Goal: Transaction & Acquisition: Purchase product/service

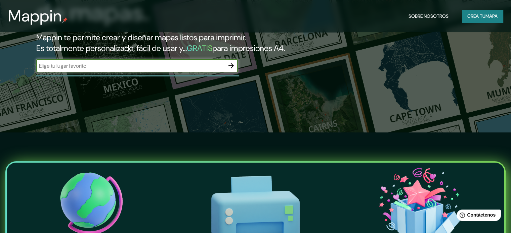
click at [71, 70] on input "text" at bounding box center [130, 66] width 188 height 8
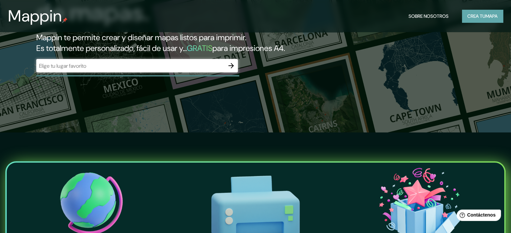
click at [482, 14] on font "Crea tu" at bounding box center [476, 16] width 18 height 6
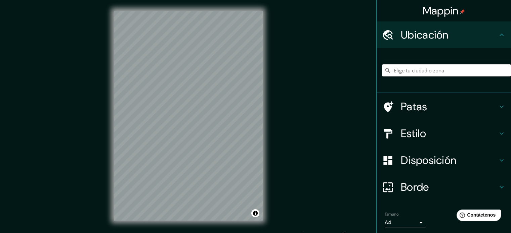
click at [419, 72] on input "Elige tu ciudad o zona" at bounding box center [446, 70] width 129 height 12
click at [407, 66] on input "Elige tu ciudad o zona" at bounding box center [446, 70] width 129 height 12
paste input "Mapa 1: Ubicación de los continentes, océanos y la región del [GEOGRAPHIC_DATA]"
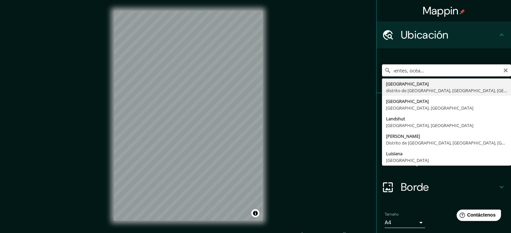
click at [404, 74] on input "Mapa 1: Ubicación de los continentes, océanos y la región del [GEOGRAPHIC_DATA]" at bounding box center [446, 70] width 129 height 12
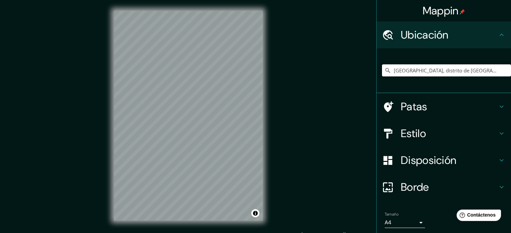
type input "[GEOGRAPHIC_DATA], distrito de [GEOGRAPHIC_DATA], [GEOGRAPHIC_DATA], [GEOGRAPHI…"
click at [497, 105] on icon at bounding box center [501, 107] width 8 height 8
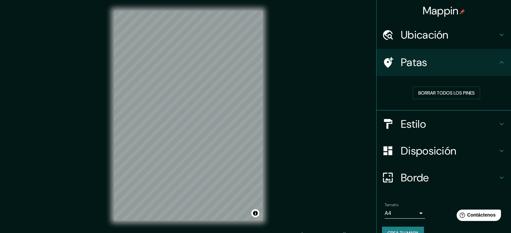
click at [497, 61] on icon at bounding box center [501, 62] width 8 height 8
click at [499, 123] on icon at bounding box center [501, 124] width 4 height 2
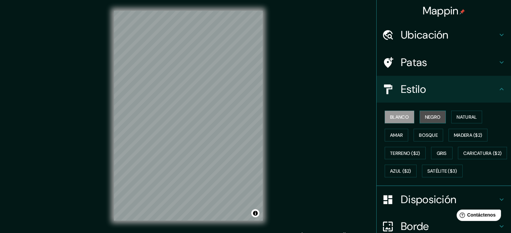
click at [433, 118] on font "Negro" at bounding box center [433, 117] width 16 height 6
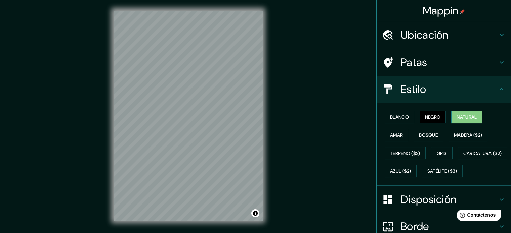
click at [463, 117] on font "Natural" at bounding box center [466, 117] width 20 height 6
click at [399, 136] on button "Amar" at bounding box center [396, 135] width 24 height 13
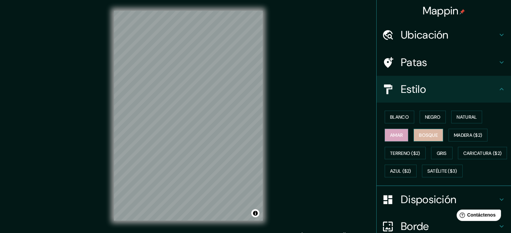
click at [419, 136] on font "Bosque" at bounding box center [428, 135] width 19 height 6
click at [463, 135] on font "Madera ($2)" at bounding box center [468, 135] width 28 height 6
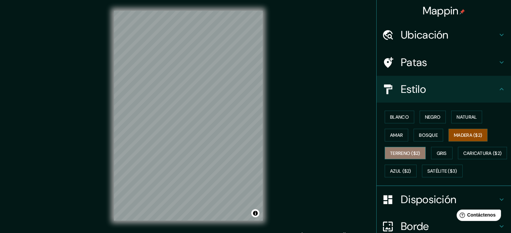
click at [396, 152] on font "Terreno ($2)" at bounding box center [405, 153] width 30 height 6
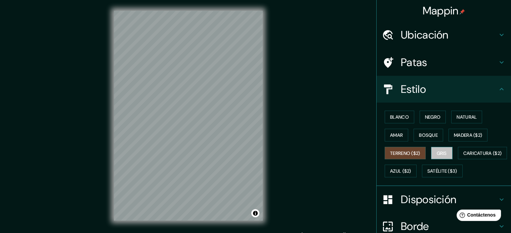
click at [437, 153] on font "Gris" at bounding box center [442, 153] width 10 height 6
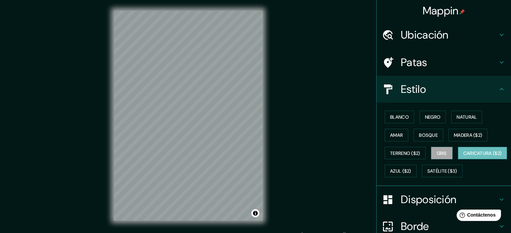
click at [463, 156] on font "Caricatura ($2)" at bounding box center [482, 153] width 39 height 6
click at [411, 169] on font "Azul ($2)" at bounding box center [400, 172] width 21 height 6
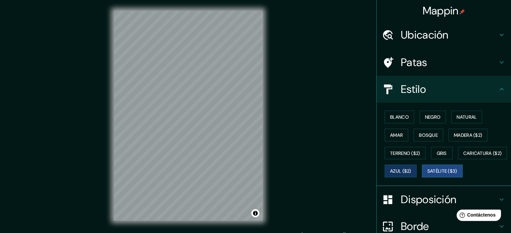
click at [427, 175] on font "Satélite ($3)" at bounding box center [442, 172] width 30 height 6
click at [425, 118] on font "Negro" at bounding box center [433, 117] width 16 height 6
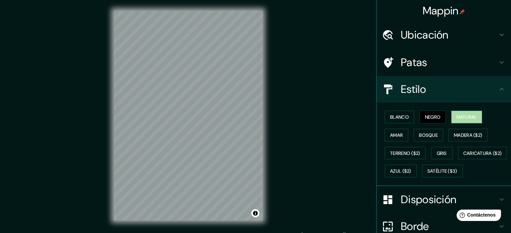
click at [462, 116] on font "Natural" at bounding box center [466, 117] width 20 height 6
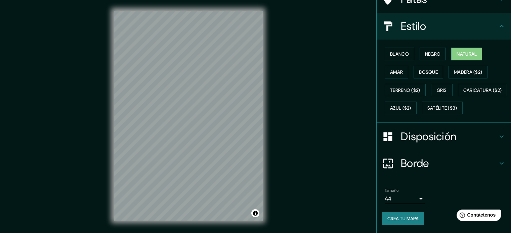
scroll to position [79, 0]
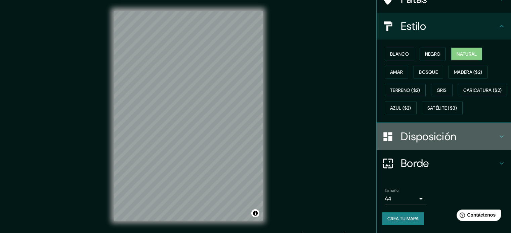
click at [497, 136] on icon at bounding box center [501, 137] width 8 height 8
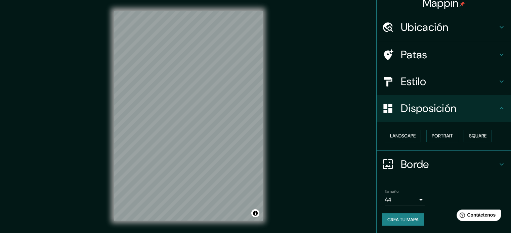
scroll to position [8, 0]
click at [399, 135] on font "Paisaje" at bounding box center [398, 136] width 17 height 6
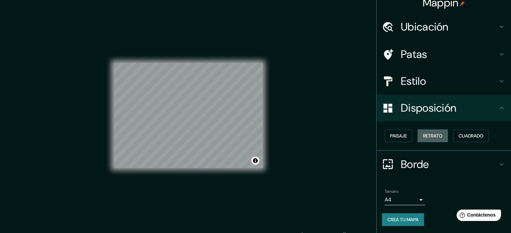
click at [426, 136] on font "Retrato" at bounding box center [432, 136] width 19 height 6
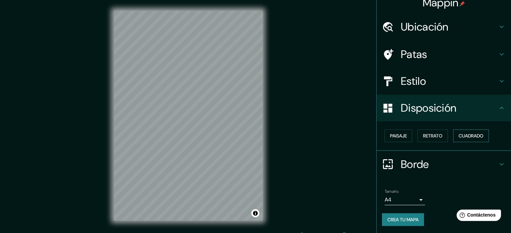
click at [465, 135] on font "Cuadrado" at bounding box center [470, 136] width 25 height 6
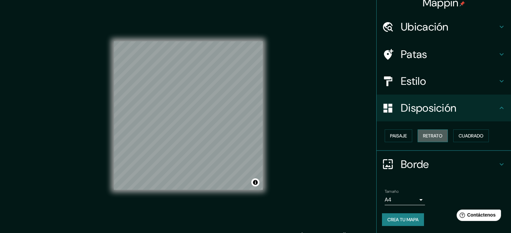
click at [439, 136] on button "Retrato" at bounding box center [432, 136] width 30 height 13
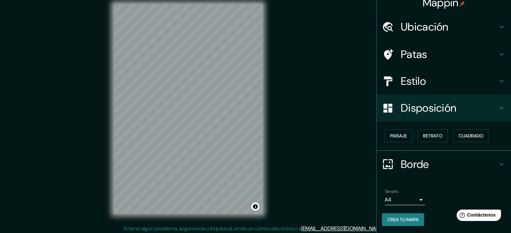
scroll to position [9, 0]
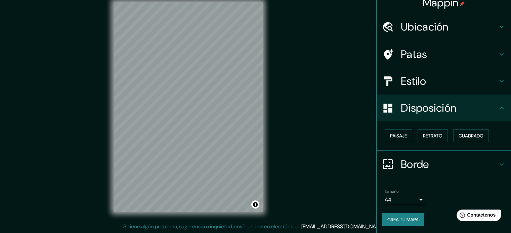
click at [499, 165] on icon at bounding box center [501, 164] width 4 height 2
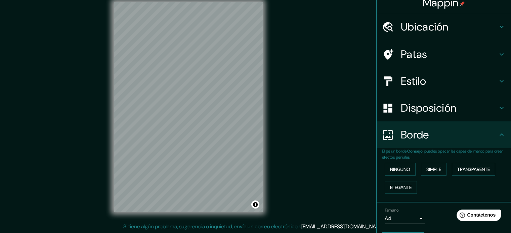
scroll to position [27, 0]
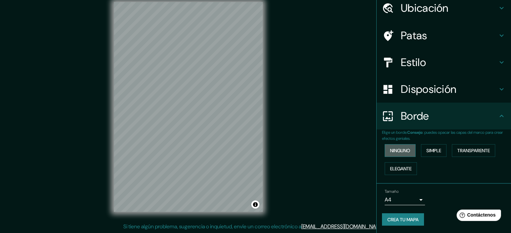
click at [404, 151] on font "Ninguno" at bounding box center [400, 151] width 20 height 6
click at [437, 152] on font "Simple" at bounding box center [433, 151] width 15 height 6
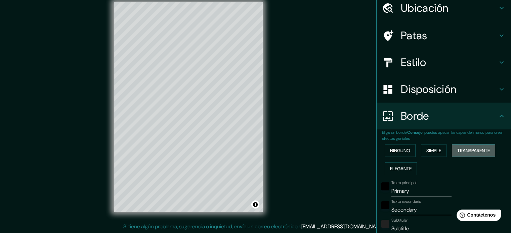
click at [467, 152] on font "Transparente" at bounding box center [473, 151] width 33 height 6
click at [405, 168] on font "Elegante" at bounding box center [400, 169] width 21 height 6
click at [401, 149] on font "Ninguno" at bounding box center [400, 151] width 20 height 6
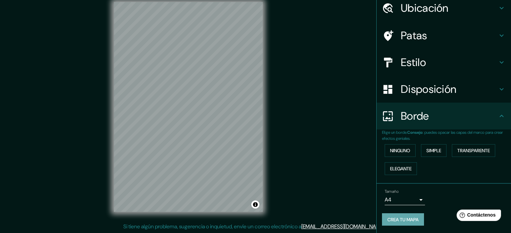
click at [404, 219] on font "Crea tu mapa" at bounding box center [402, 220] width 31 height 6
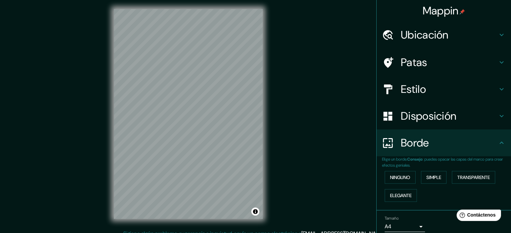
scroll to position [0, 0]
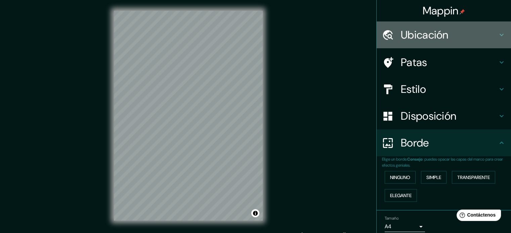
click at [497, 35] on icon at bounding box center [501, 35] width 8 height 8
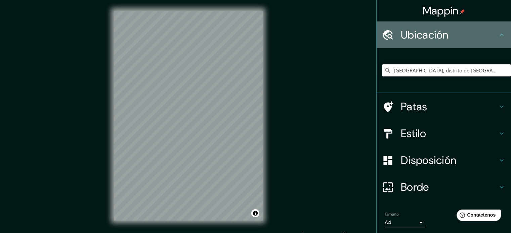
click at [497, 35] on icon at bounding box center [501, 35] width 8 height 8
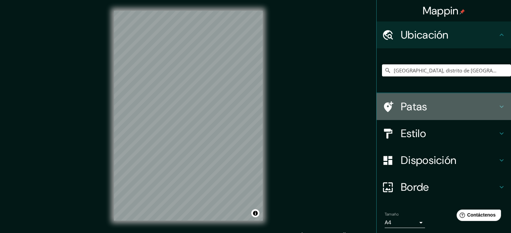
click at [499, 106] on icon at bounding box center [501, 107] width 4 height 2
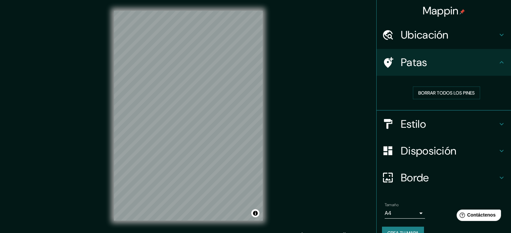
click at [499, 123] on icon at bounding box center [501, 124] width 4 height 2
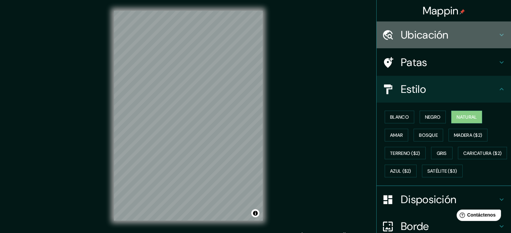
click at [434, 32] on font "Ubicación" at bounding box center [425, 35] width 48 height 14
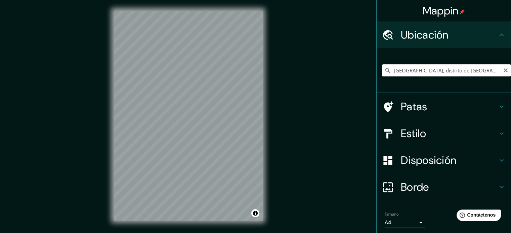
click at [425, 68] on input "[GEOGRAPHIC_DATA], distrito de [GEOGRAPHIC_DATA], [GEOGRAPHIC_DATA], [GEOGRAPHI…" at bounding box center [446, 70] width 129 height 12
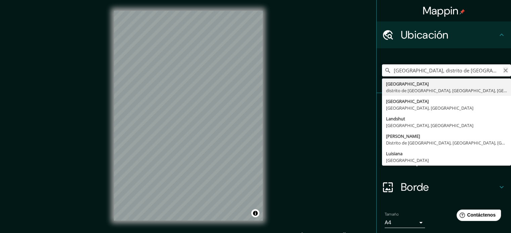
click at [503, 71] on icon "Claro" at bounding box center [505, 71] width 4 height 4
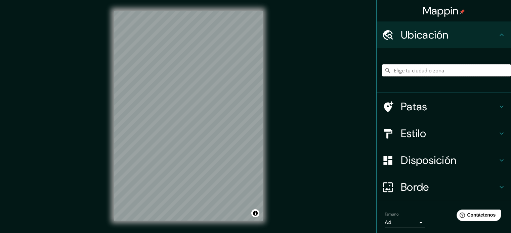
click at [413, 71] on input "Elige tu ciudad o zona" at bounding box center [446, 70] width 129 height 12
paste input "Mapa 2: Identificación de los 15 países del [GEOGRAPHIC_DATA] con sus respectiv…"
type input "Delmenhorst, [GEOGRAPHIC_DATA], [GEOGRAPHIC_DATA]"
click at [499, 133] on icon at bounding box center [501, 134] width 4 height 2
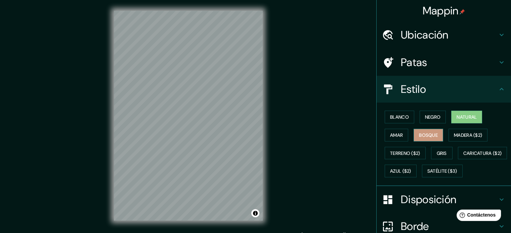
click at [428, 135] on font "Bosque" at bounding box center [428, 135] width 19 height 6
click at [397, 133] on font "Amar" at bounding box center [396, 135] width 13 height 6
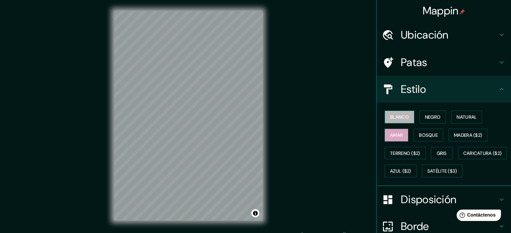
click at [396, 115] on font "Blanco" at bounding box center [399, 117] width 19 height 6
click at [428, 115] on font "Negro" at bounding box center [433, 117] width 16 height 6
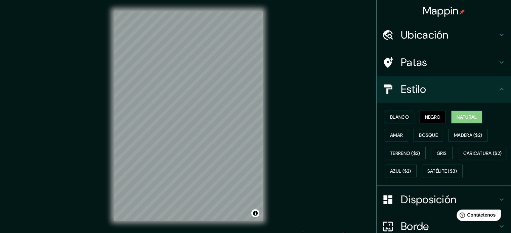
click at [465, 119] on font "Natural" at bounding box center [466, 117] width 20 height 6
click at [463, 132] on font "Madera ($2)" at bounding box center [468, 135] width 28 height 6
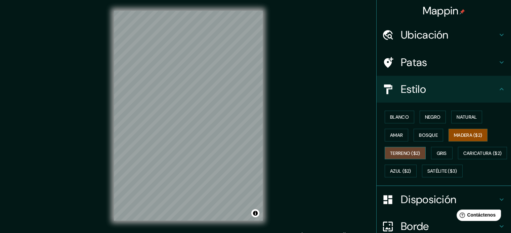
click at [402, 154] on font "Terreno ($2)" at bounding box center [405, 153] width 30 height 6
click at [466, 113] on font "Natural" at bounding box center [466, 117] width 20 height 9
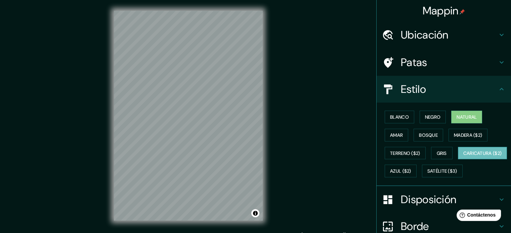
click at [463, 156] on font "Caricatura ($2)" at bounding box center [482, 153] width 39 height 6
click at [476, 114] on button "Natural" at bounding box center [466, 117] width 31 height 13
